Goal: Check status

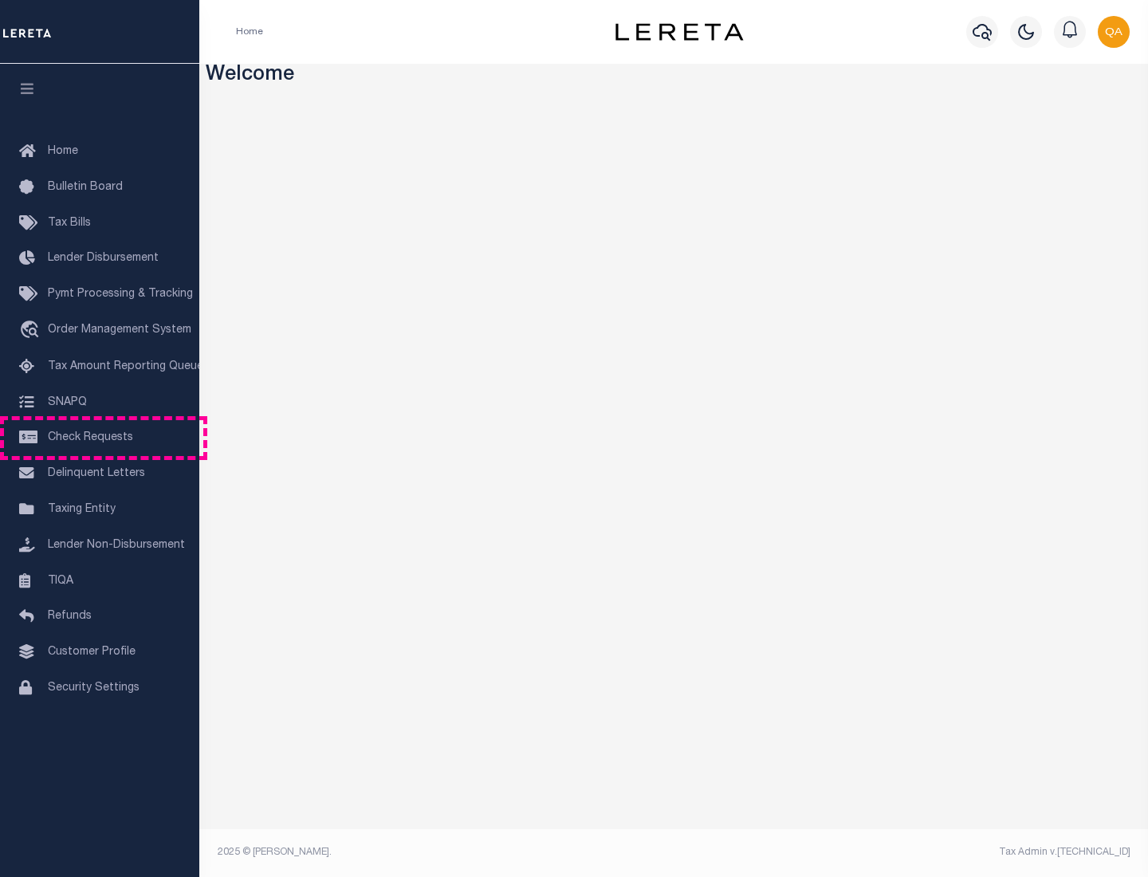
click at [100, 438] on span "Check Requests" at bounding box center [90, 437] width 85 height 11
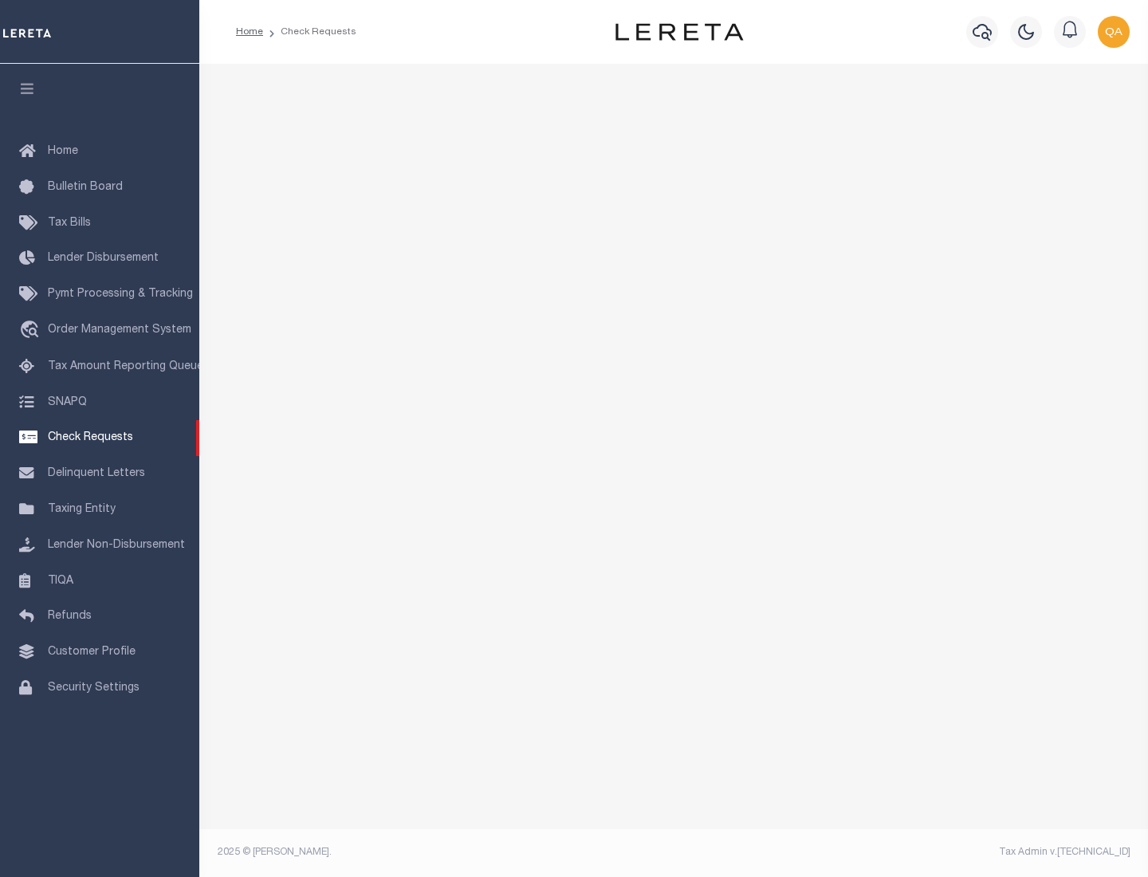
select select "50"
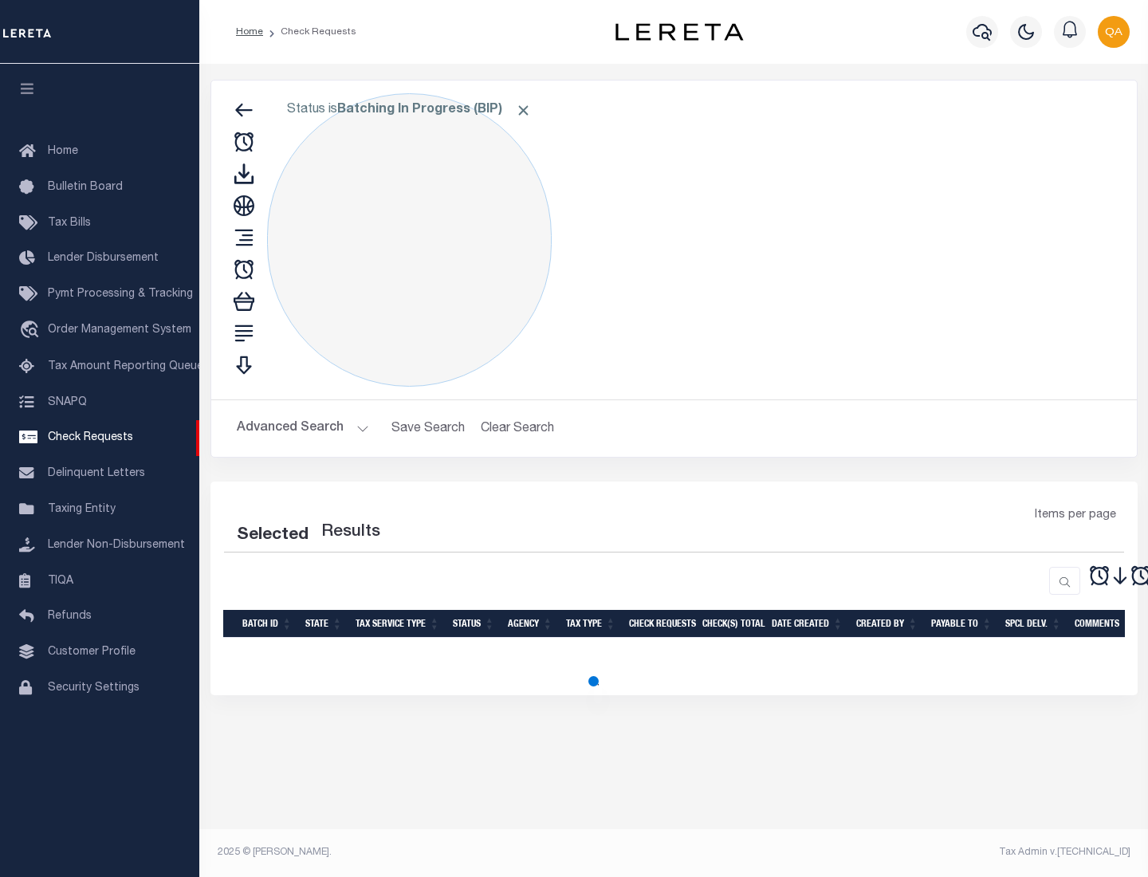
select select "50"
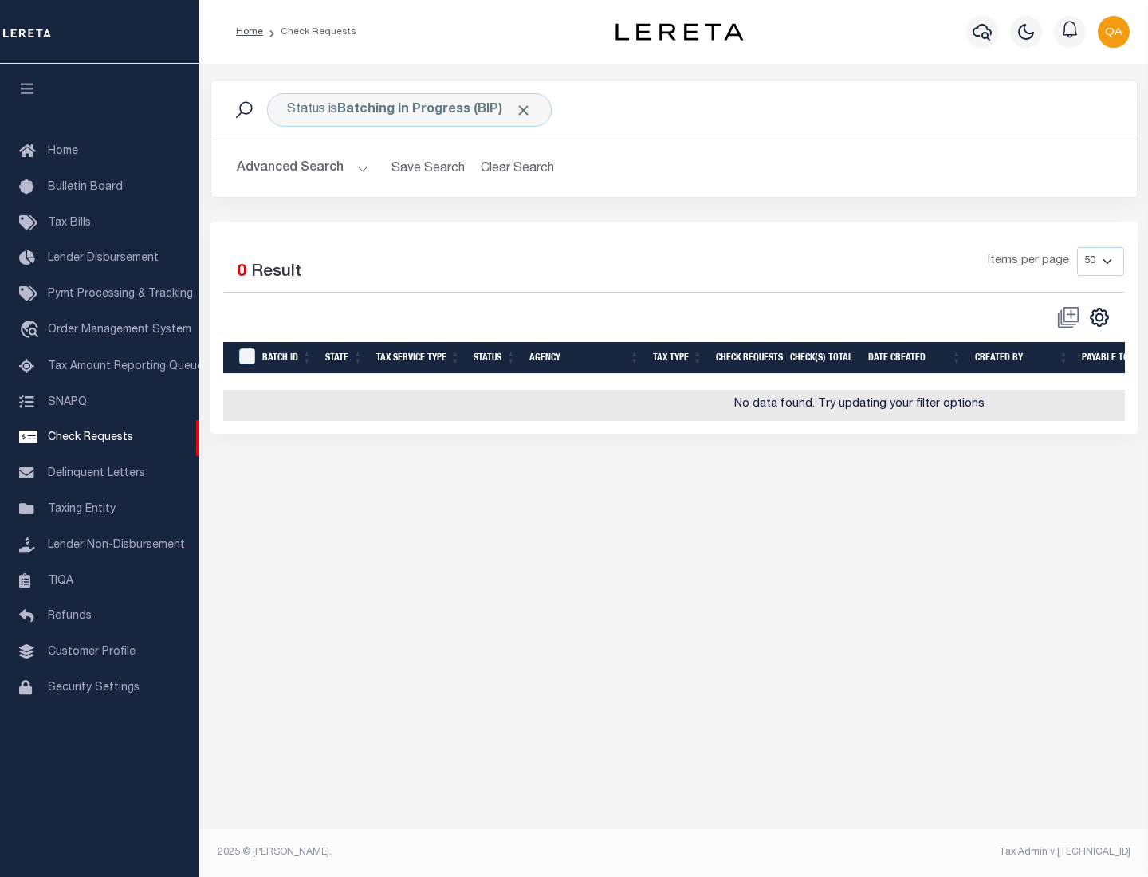
click at [524, 110] on span "Click to Remove" at bounding box center [523, 110] width 17 height 17
